Goal: Information Seeking & Learning: Find specific fact

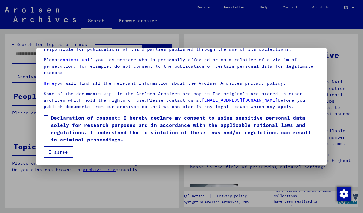
scroll to position [52, 0]
click at [65, 151] on button "I agree" at bounding box center [58, 152] width 29 height 12
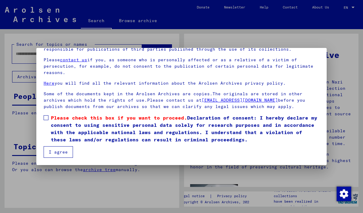
click at [48, 117] on span at bounding box center [46, 117] width 5 height 5
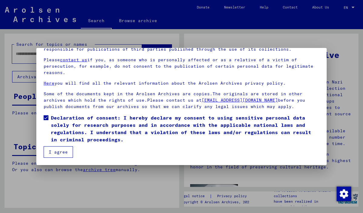
click at [67, 154] on button "I agree" at bounding box center [58, 152] width 29 height 12
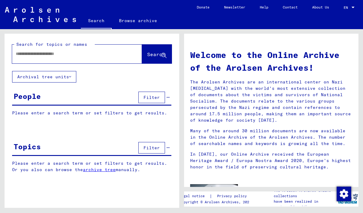
click at [38, 94] on div "People" at bounding box center [27, 96] width 27 height 11
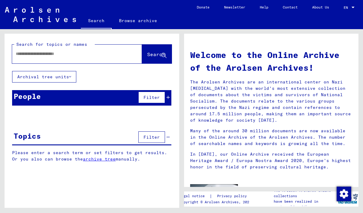
click at [169, 96] on icon at bounding box center [168, 97] width 3 height 4
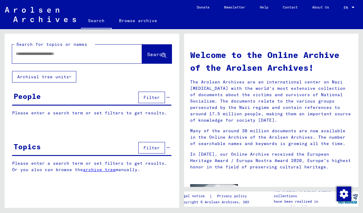
click at [155, 98] on span "Filter" at bounding box center [152, 97] width 16 height 5
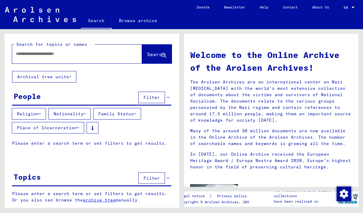
click at [79, 128] on icon at bounding box center [78, 127] width 2 height 4
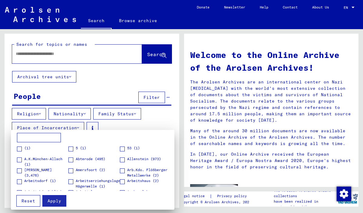
scroll to position [0, 0]
click at [130, 121] on div at bounding box center [181, 106] width 363 height 213
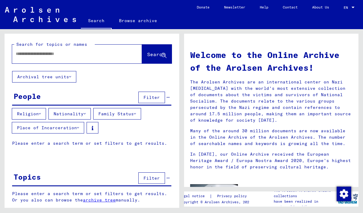
click at [95, 54] on input "text" at bounding box center [70, 54] width 108 height 6
type input "**********"
click at [151, 53] on span "Search" at bounding box center [156, 54] width 18 height 6
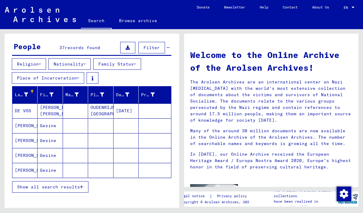
scroll to position [52, 0]
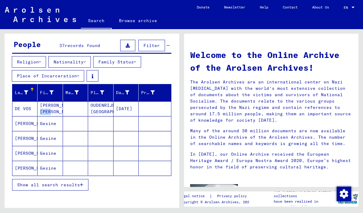
drag, startPoint x: 50, startPoint y: 107, endPoint x: 50, endPoint y: 115, distance: 7.3
click at [50, 115] on mat-cell "[PERSON_NAME] [PERSON_NAME]" at bounding box center [50, 108] width 25 height 15
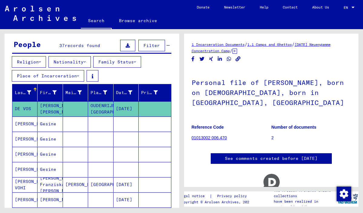
click at [74, 106] on mat-cell at bounding box center [75, 108] width 25 height 15
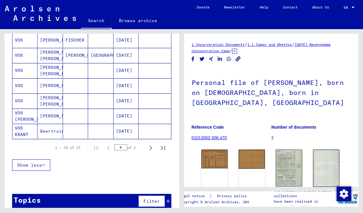
scroll to position [390, 0]
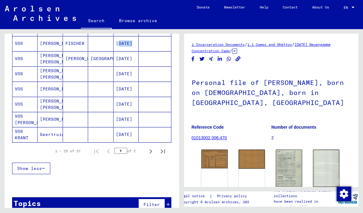
drag, startPoint x: 138, startPoint y: 38, endPoint x: 152, endPoint y: 41, distance: 13.6
click at [152, 41] on mat-row "VOS [PERSON_NAME] [DATE]" at bounding box center [91, 43] width 159 height 15
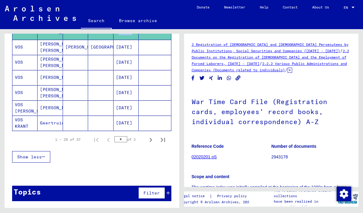
scroll to position [401, 0]
click at [163, 140] on icon "Last page" at bounding box center [163, 140] width 4 height 4
type input "*"
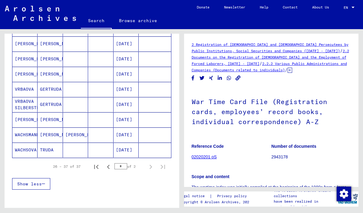
scroll to position [178, 0]
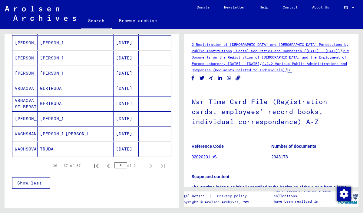
drag, startPoint x: 139, startPoint y: 46, endPoint x: 143, endPoint y: 46, distance: 4.6
click at [143, 46] on mat-cell at bounding box center [155, 42] width 32 height 15
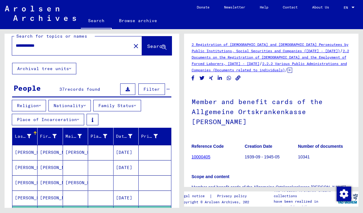
scroll to position [10, 0]
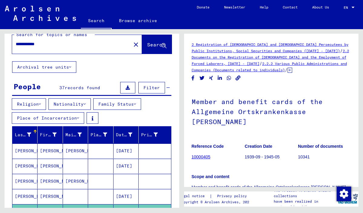
click at [129, 87] on icon at bounding box center [128, 87] width 4 height 4
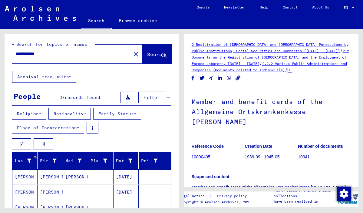
scroll to position [0, 0]
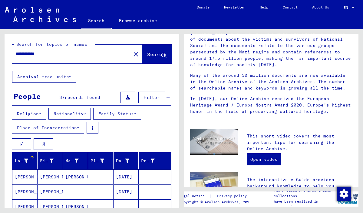
click at [51, 55] on input "**********" at bounding box center [70, 54] width 108 height 6
type input "*"
type input "**********"
click at [149, 53] on span "Search" at bounding box center [156, 54] width 18 height 6
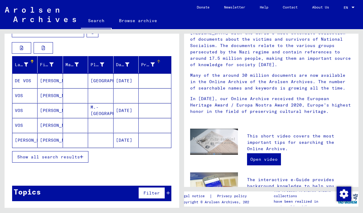
drag, startPoint x: 159, startPoint y: 67, endPoint x: 139, endPoint y: 69, distance: 20.1
click at [139, 69] on mat-header-cell "Prisoner #" at bounding box center [155, 64] width 32 height 17
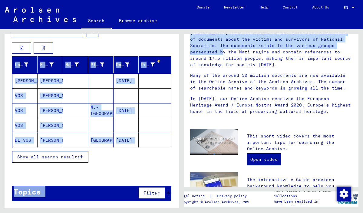
drag, startPoint x: 173, startPoint y: 50, endPoint x: 186, endPoint y: 51, distance: 12.5
click at [186, 29] on div "**********" at bounding box center [181, 29] width 363 height 0
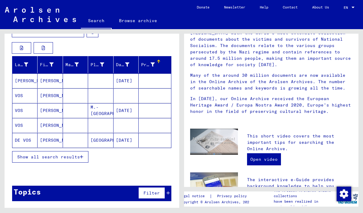
click at [184, 105] on div "Welcome to the Online Archive of the Arolsen Archives! The Arolsen Archives are…" at bounding box center [271, 189] width 175 height 423
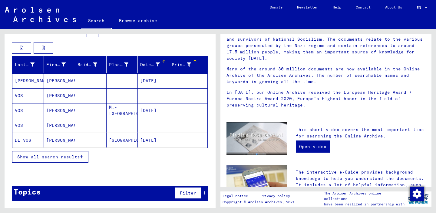
click at [158, 61] on div "Date of Birth" at bounding box center [154, 65] width 29 height 10
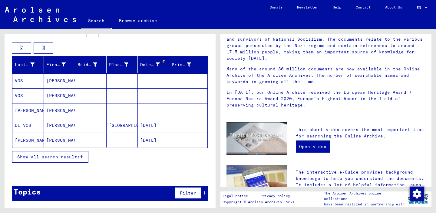
click at [158, 65] on icon at bounding box center [158, 64] width 4 height 4
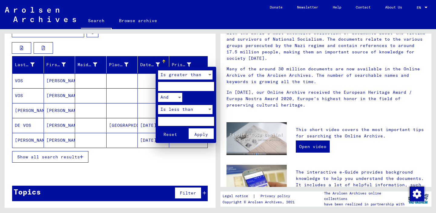
click at [148, 82] on div at bounding box center [218, 106] width 436 height 213
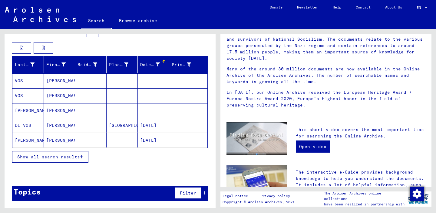
click at [164, 61] on div at bounding box center [164, 61] width 1 height 3
